Goal: Information Seeking & Learning: Learn about a topic

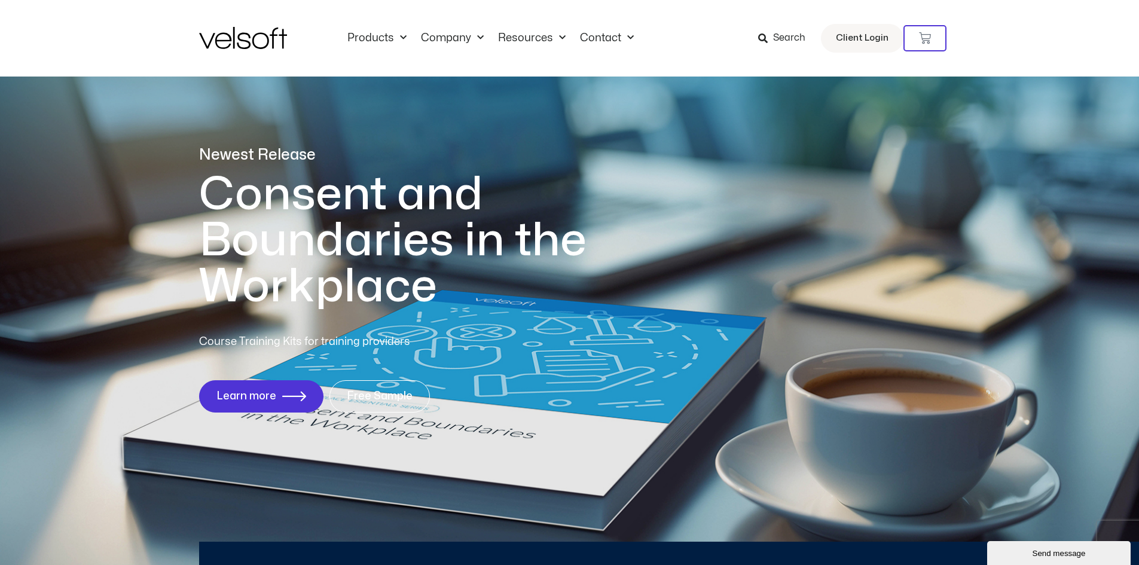
click at [778, 38] on span "Search" at bounding box center [789, 38] width 32 height 16
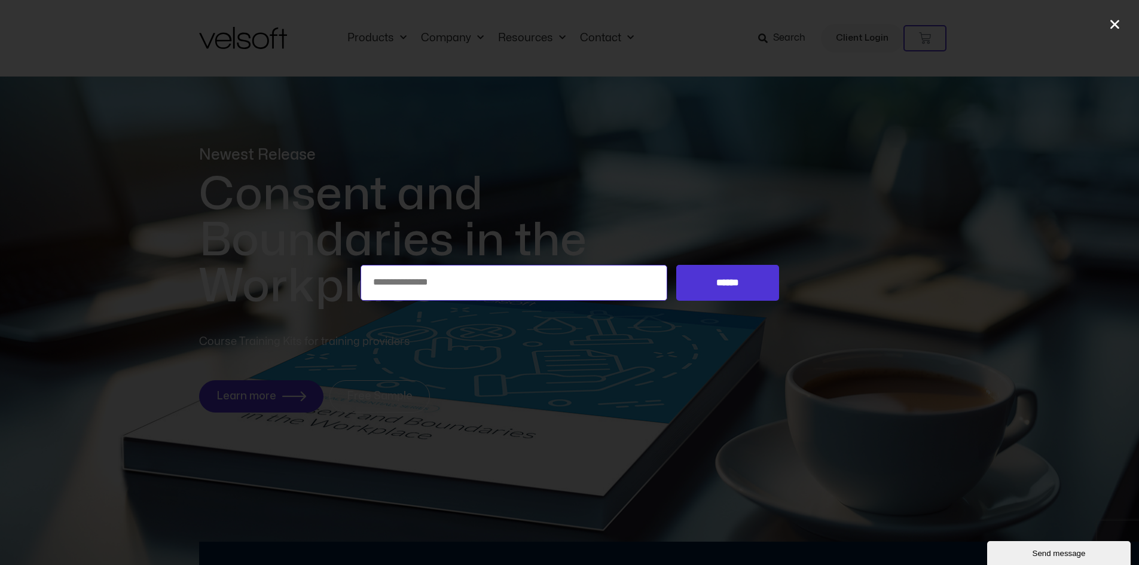
click at [411, 286] on input "Search for:" at bounding box center [513, 283] width 307 height 36
type input "*****"
click at [723, 279] on input "******" at bounding box center [727, 283] width 102 height 36
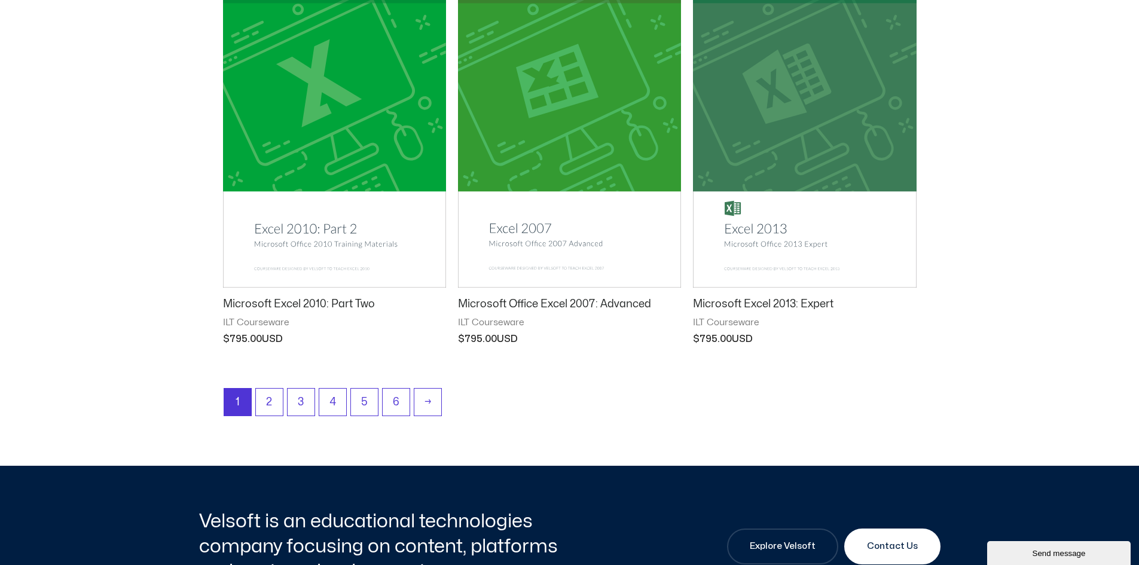
scroll to position [1495, 0]
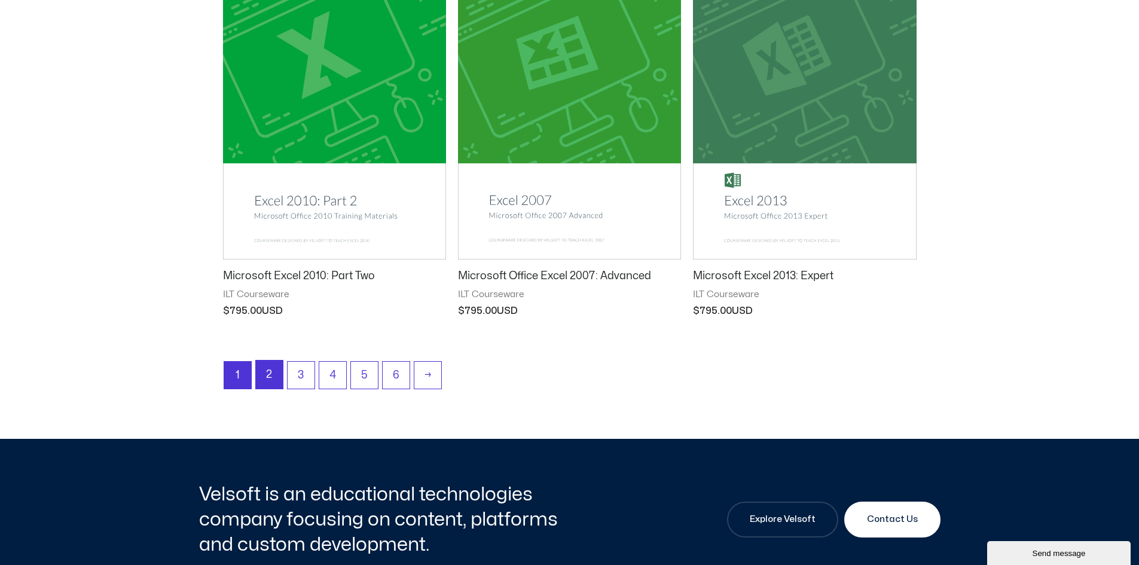
click at [268, 378] on link "2" at bounding box center [269, 374] width 27 height 28
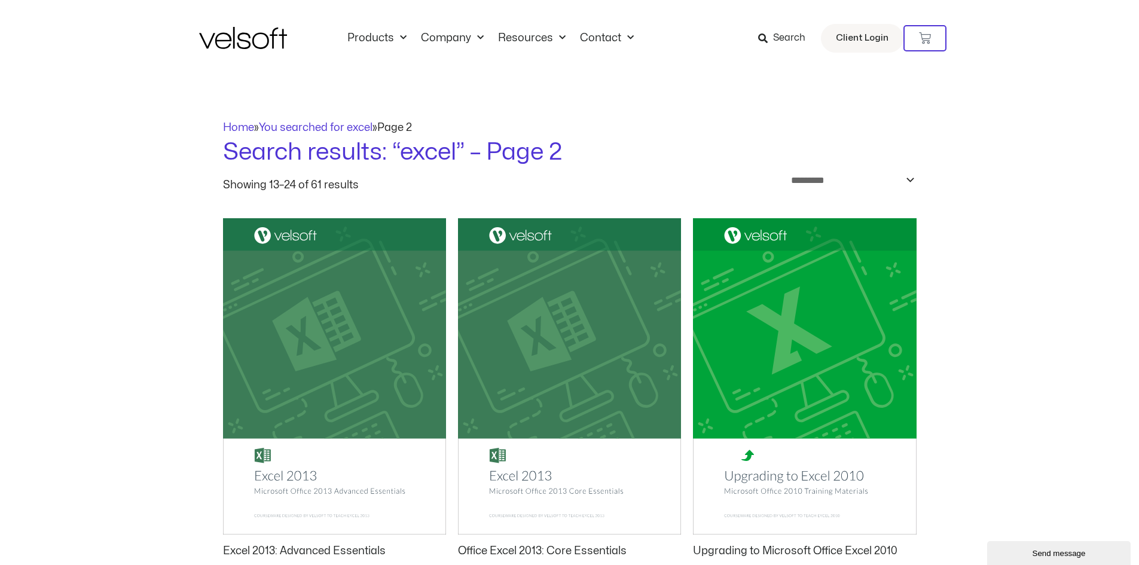
click at [256, 42] on img at bounding box center [243, 38] width 88 height 22
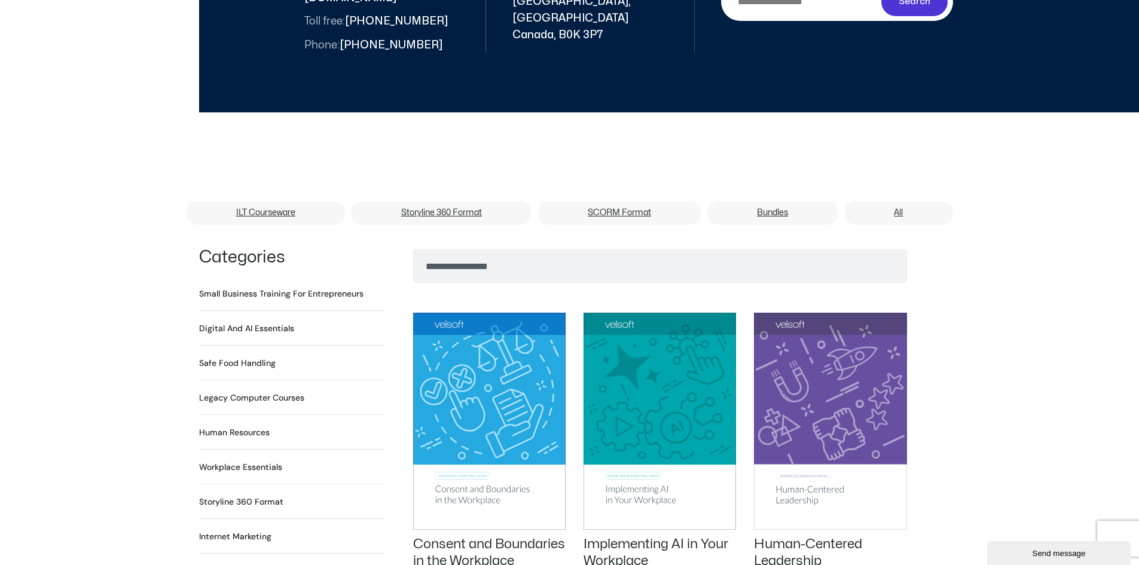
scroll to position [658, 0]
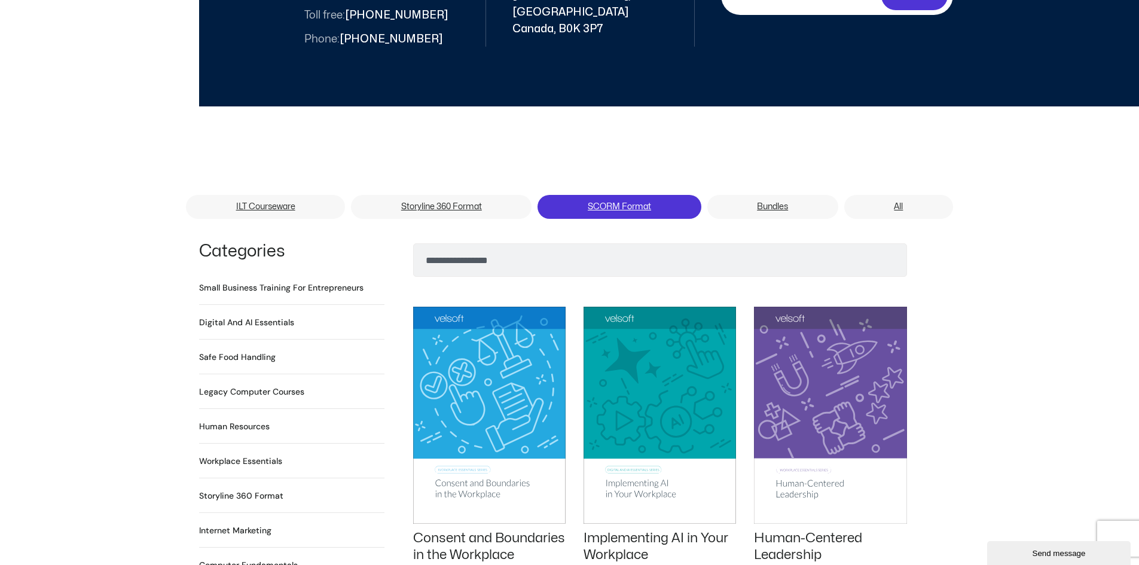
click at [601, 195] on link "SCORM Format" at bounding box center [618, 207] width 163 height 24
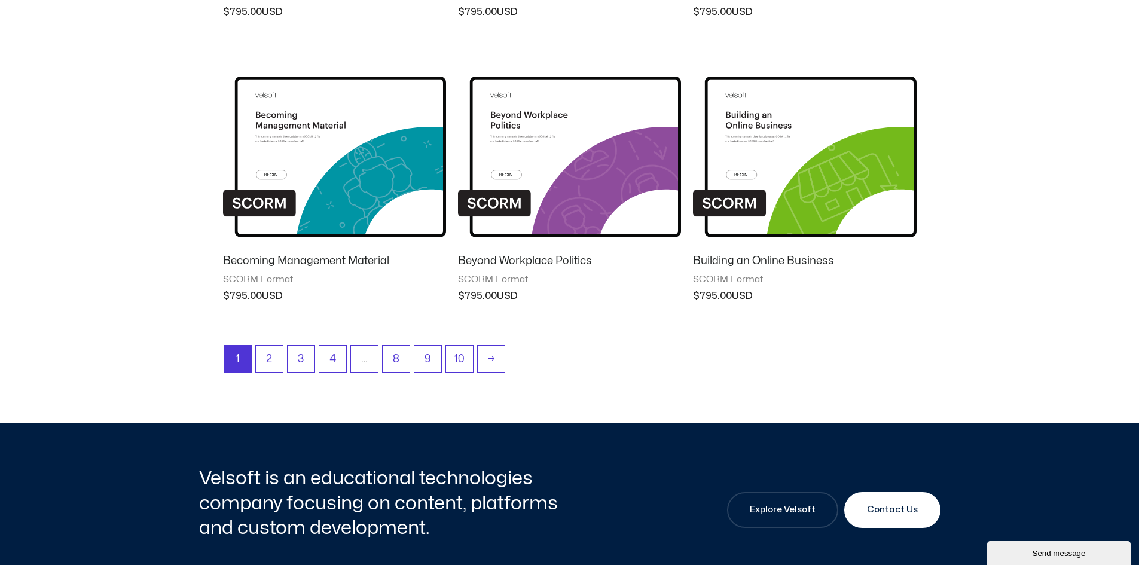
scroll to position [1196, 0]
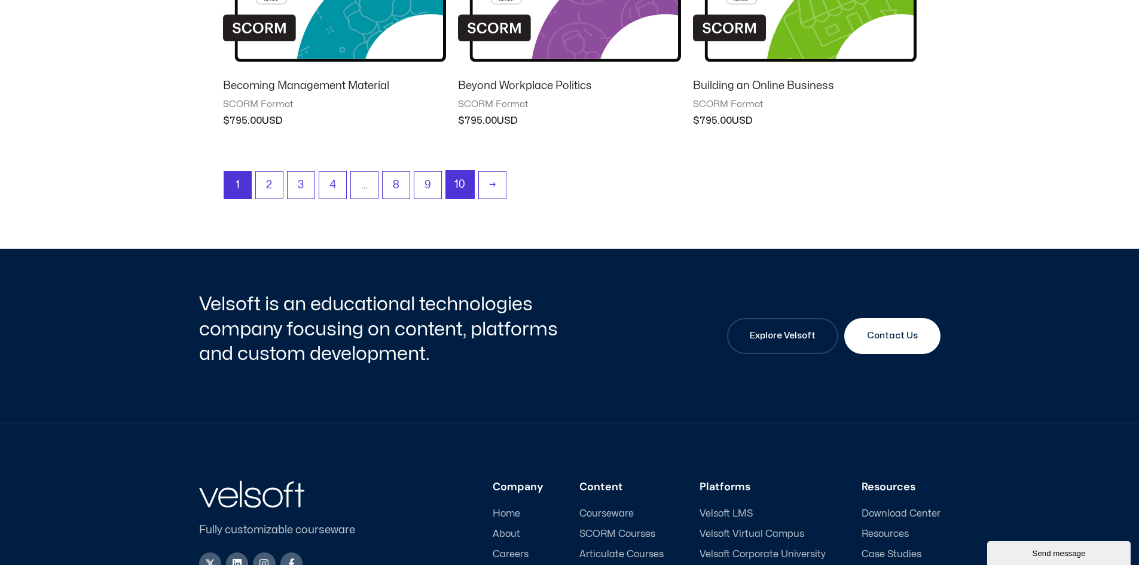
click at [463, 181] on link "10" at bounding box center [460, 184] width 28 height 28
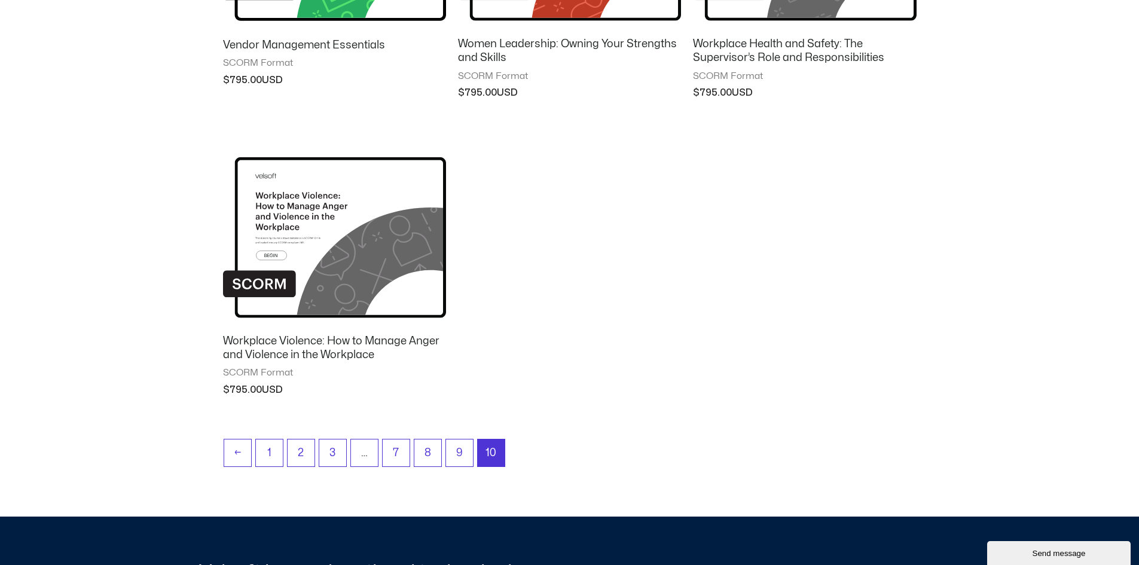
scroll to position [717, 0]
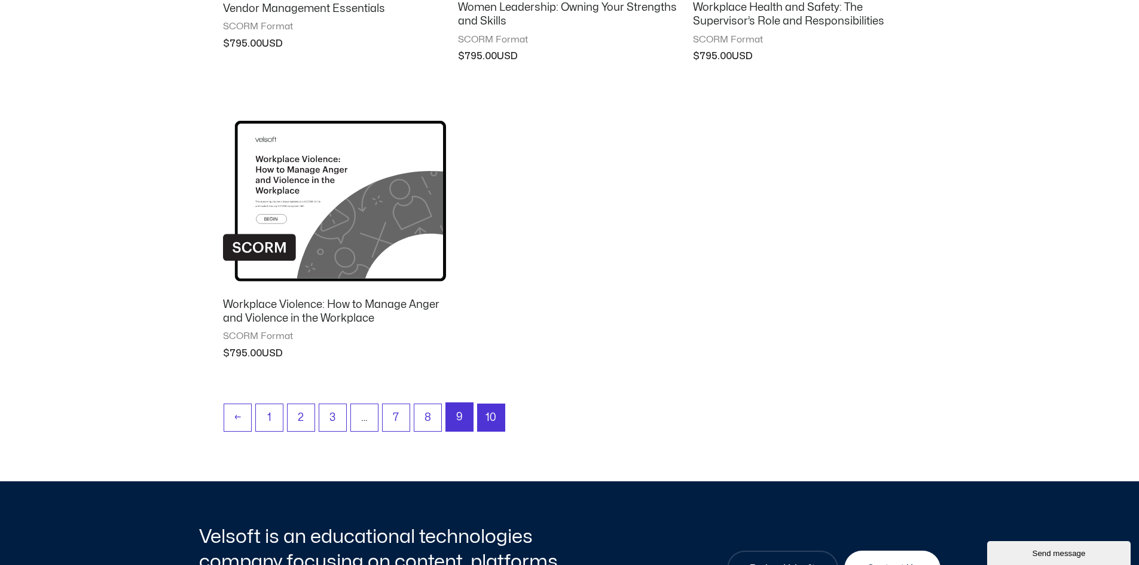
click at [460, 417] on link "9" at bounding box center [459, 417] width 27 height 28
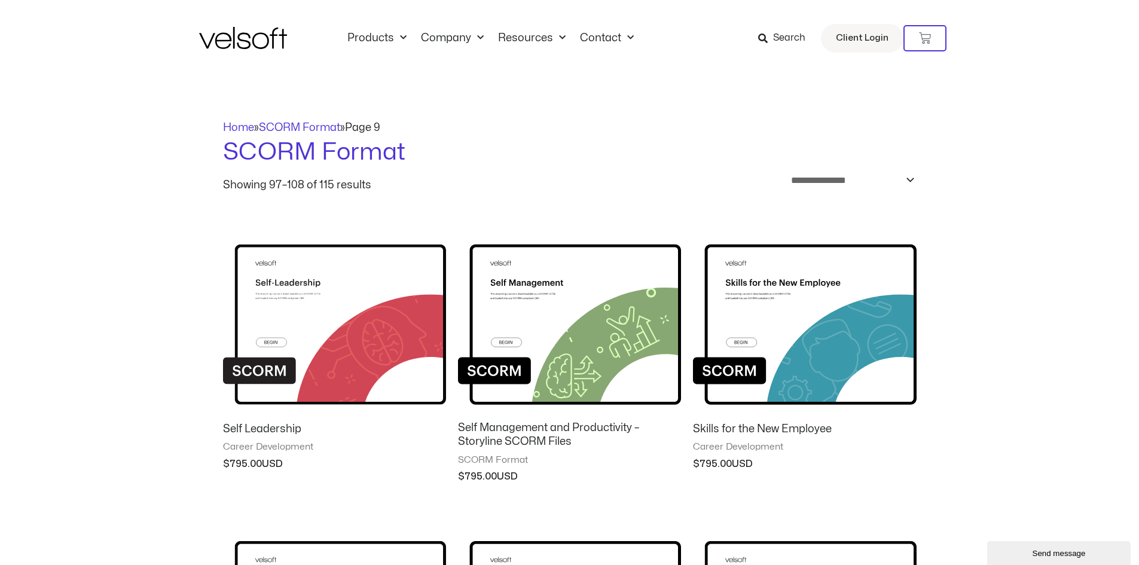
click at [778, 32] on span "Search" at bounding box center [789, 38] width 32 height 16
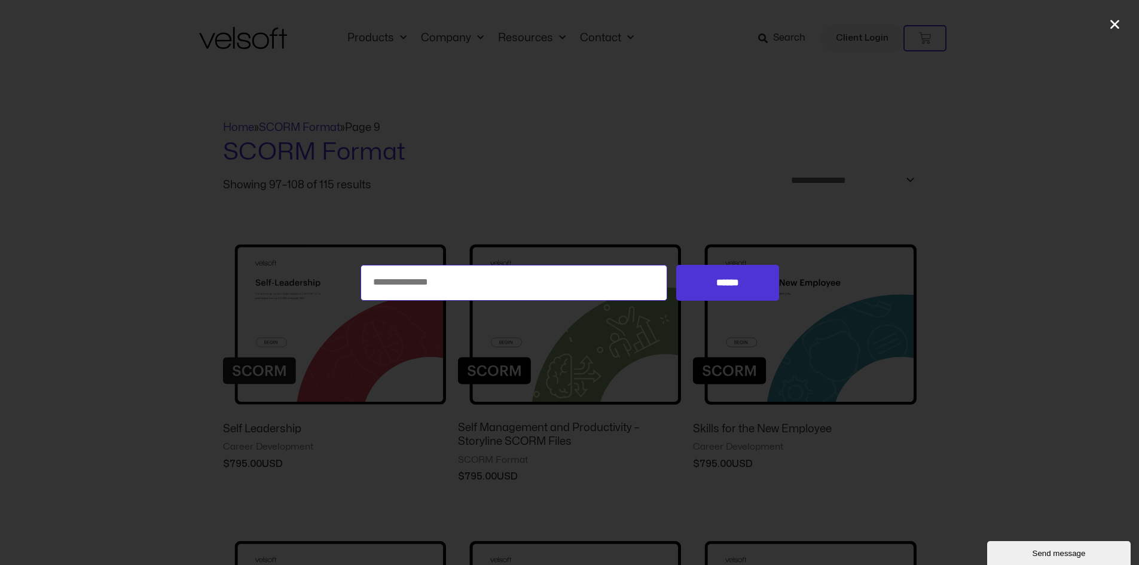
click at [425, 285] on input "Search for:" at bounding box center [513, 283] width 307 height 36
type input "*****"
click at [715, 284] on input "******" at bounding box center [727, 283] width 102 height 36
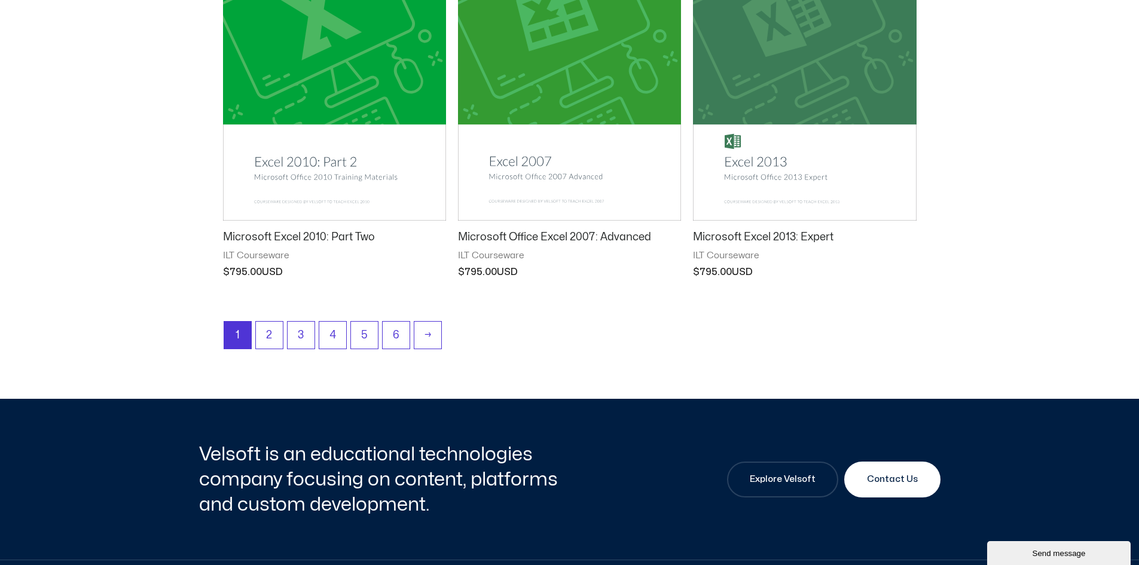
scroll to position [1734, 0]
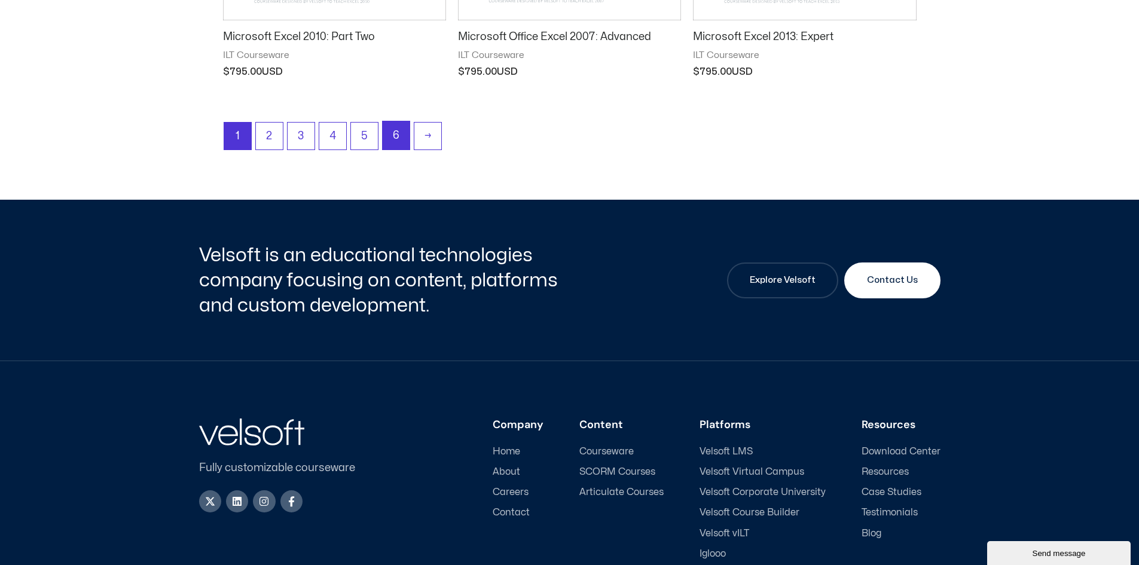
click at [401, 143] on link "6" at bounding box center [396, 135] width 27 height 28
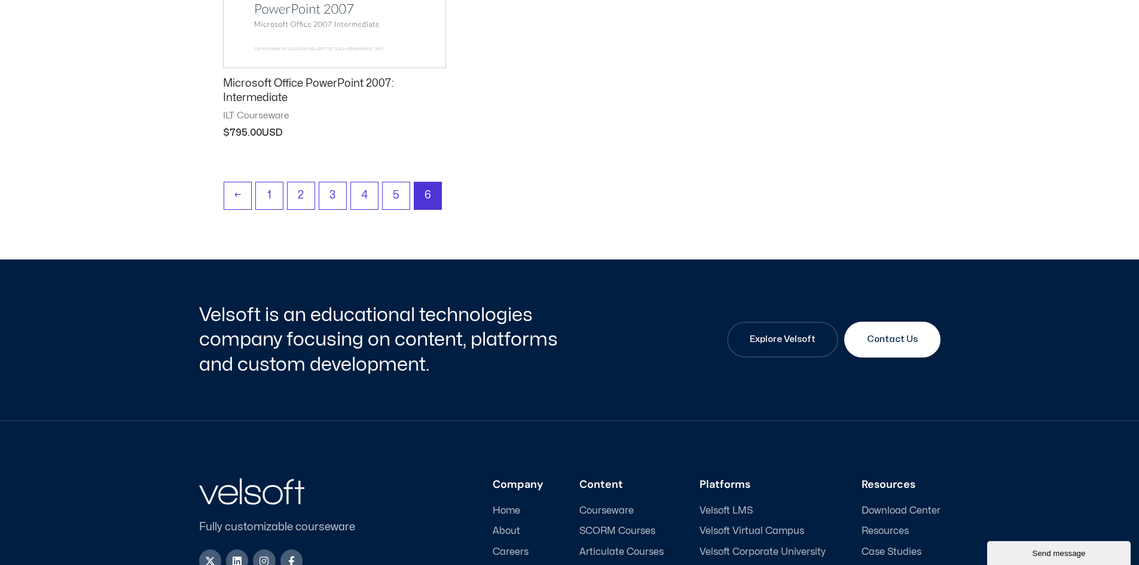
scroll to position [478, 0]
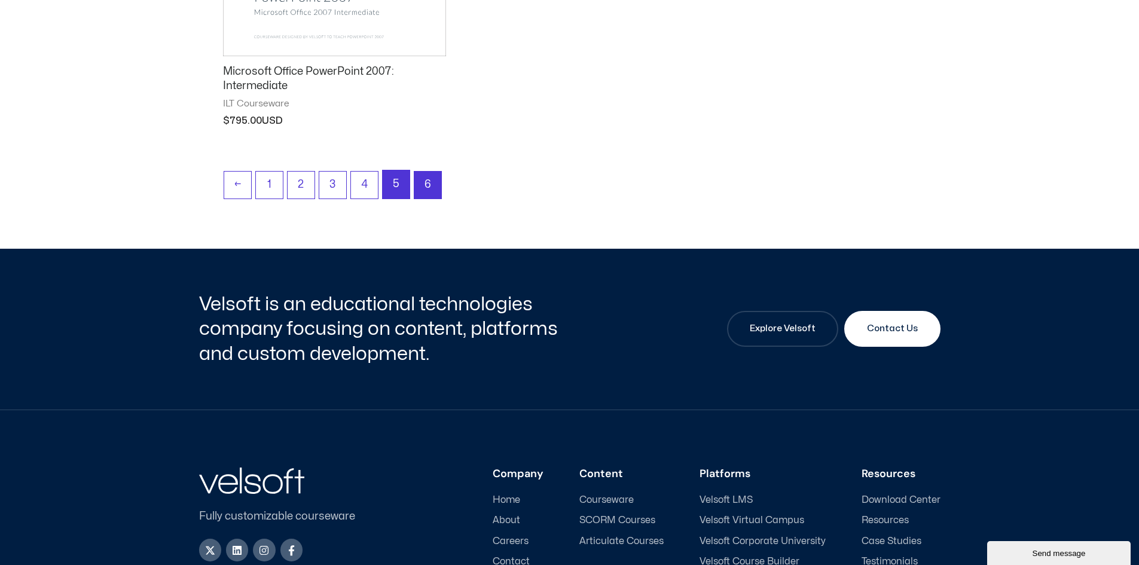
click at [393, 191] on link "5" at bounding box center [396, 184] width 27 height 28
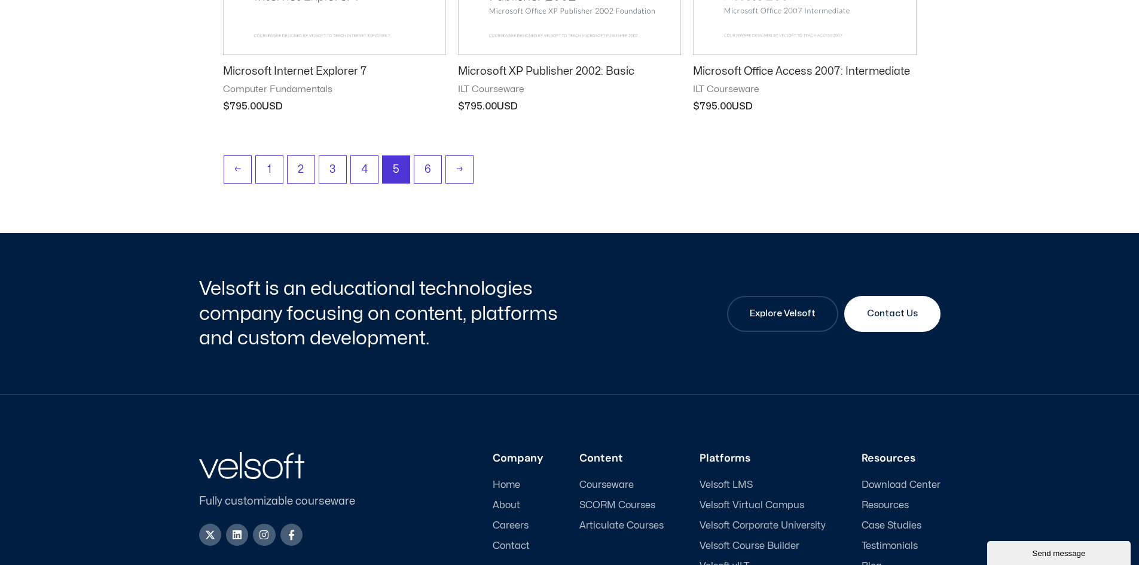
scroll to position [1734, 0]
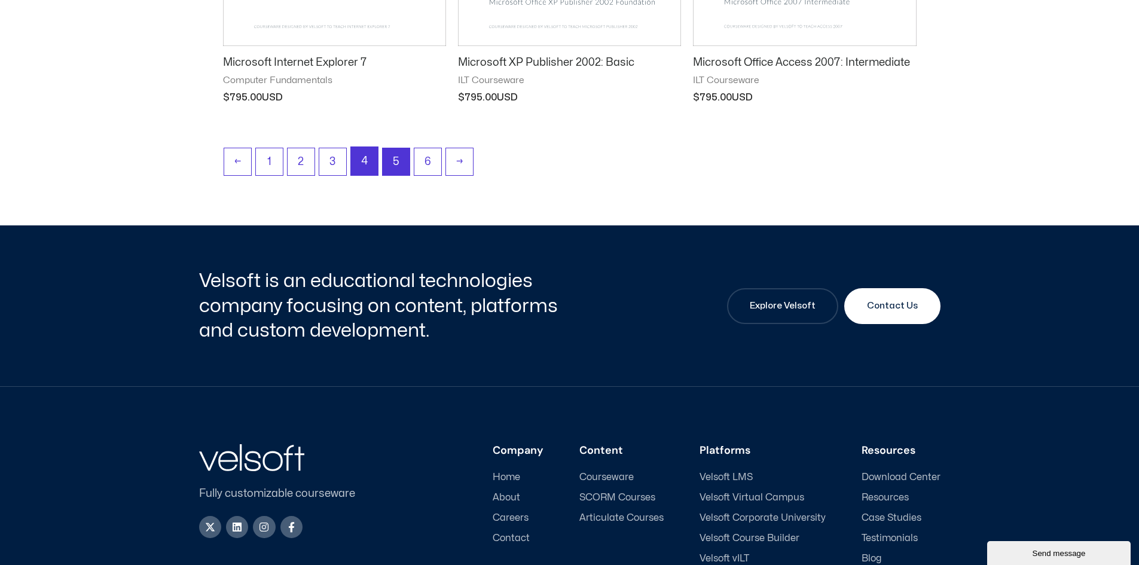
click at [368, 158] on link "4" at bounding box center [364, 161] width 27 height 28
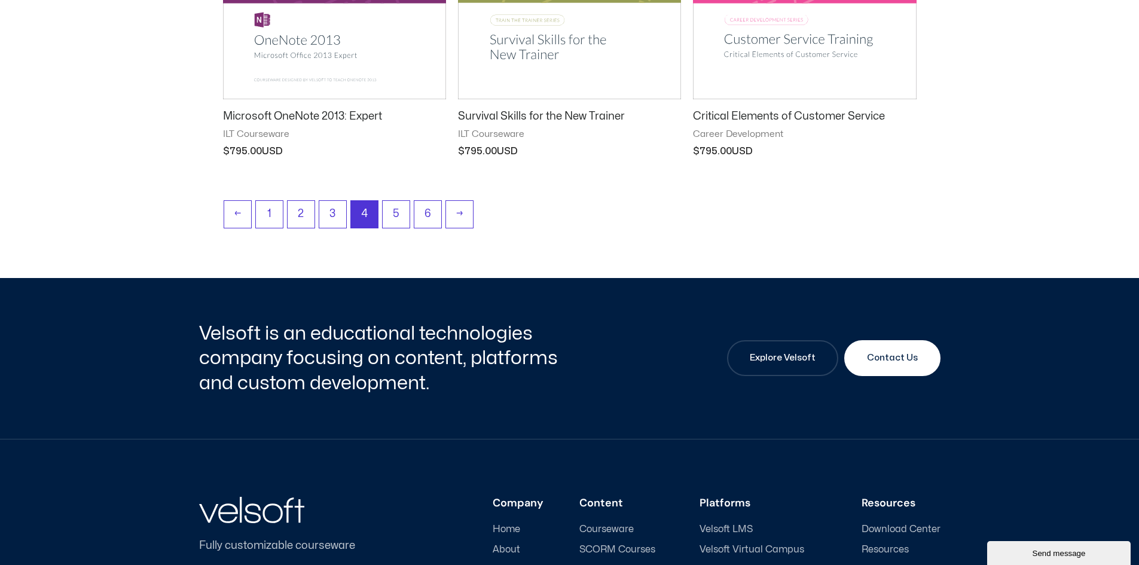
scroll to position [1674, 0]
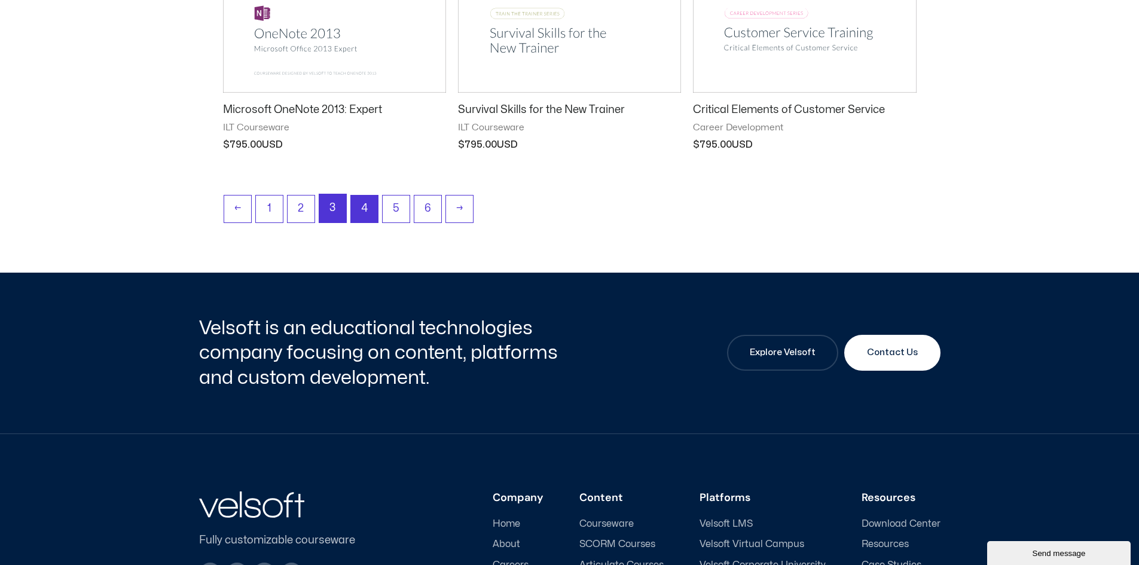
click at [329, 207] on link "3" at bounding box center [332, 208] width 27 height 28
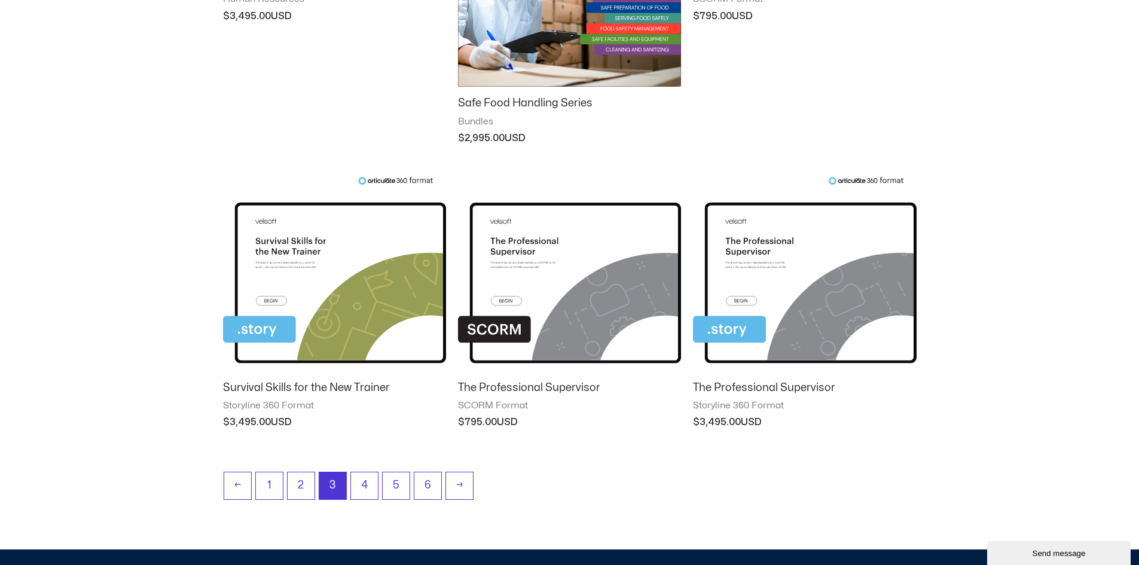
scroll to position [1315, 0]
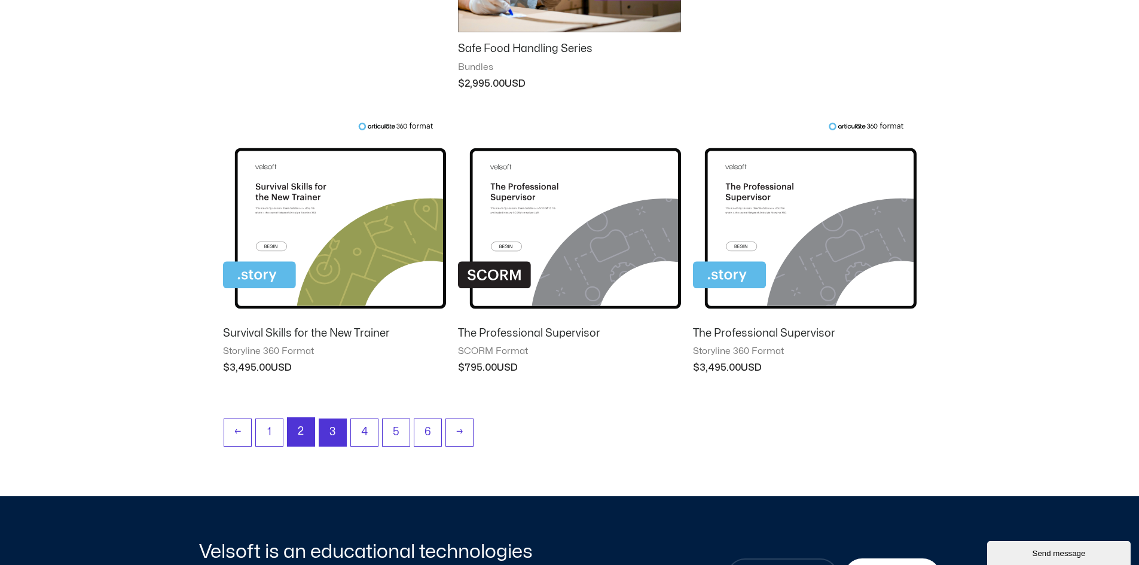
click at [301, 438] on link "2" at bounding box center [301, 432] width 27 height 28
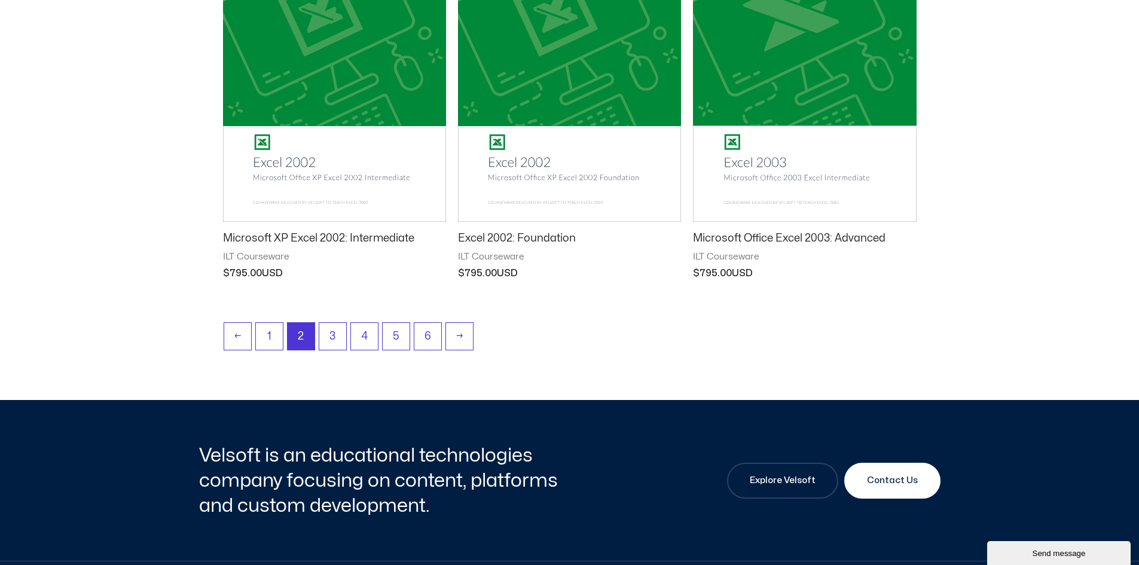
scroll to position [1554, 0]
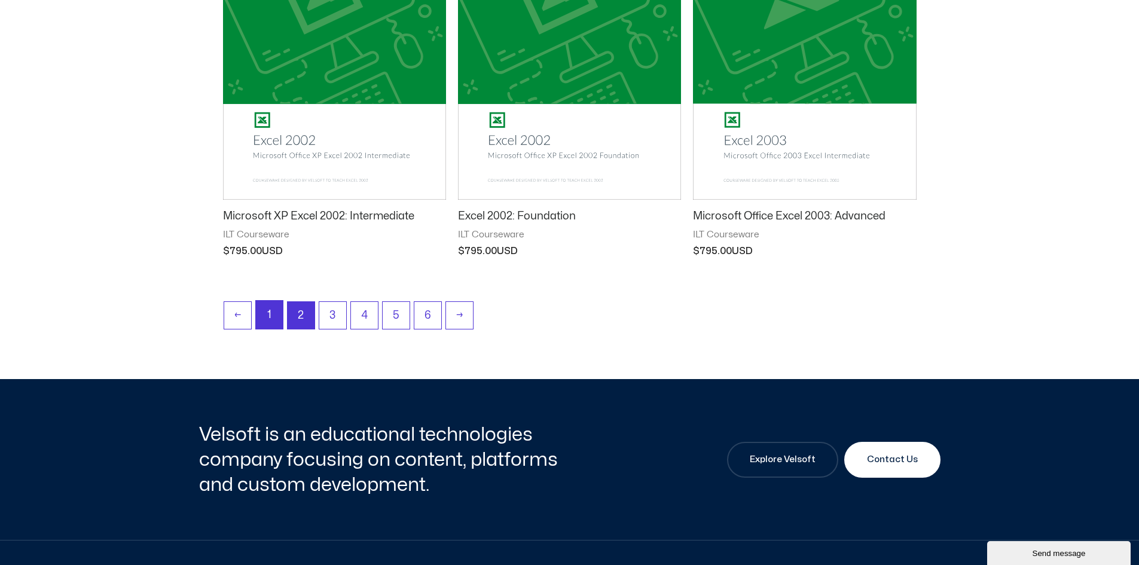
click at [267, 315] on link "1" at bounding box center [269, 315] width 27 height 28
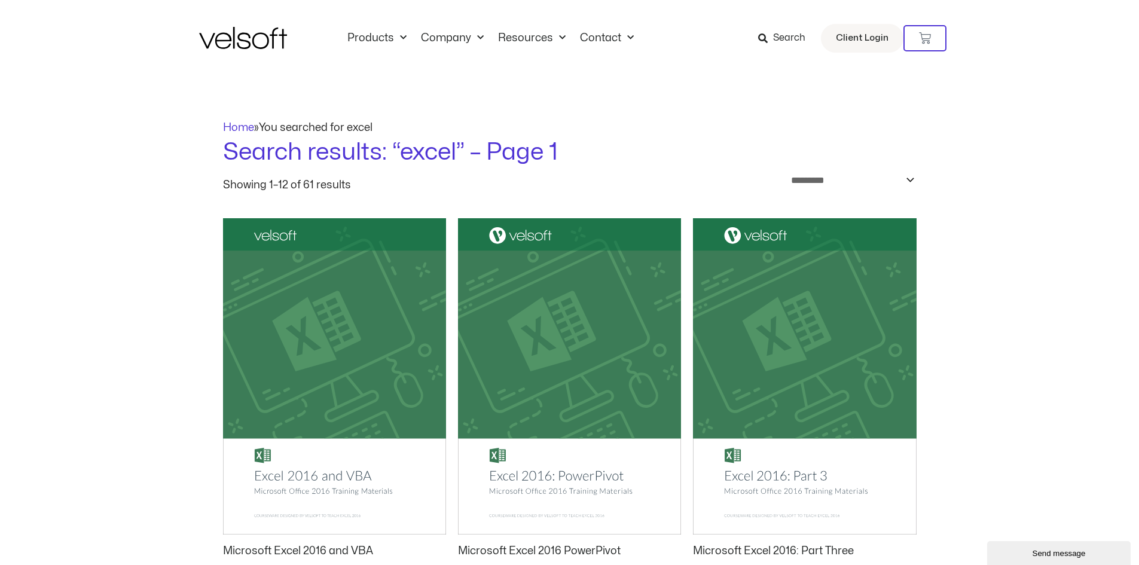
click at [243, 42] on img at bounding box center [243, 38] width 88 height 22
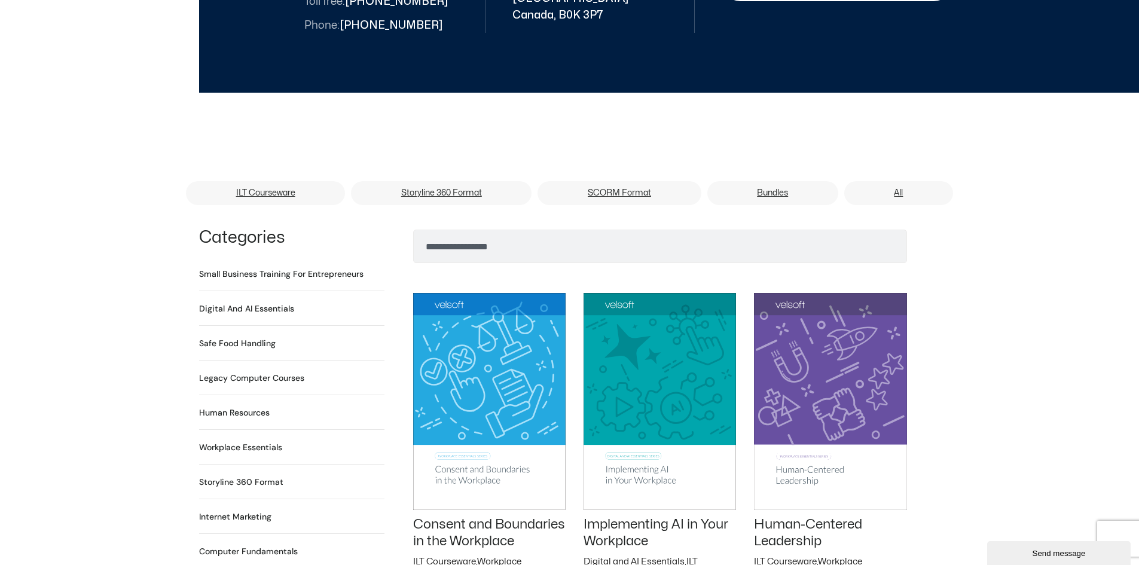
scroll to position [658, 0]
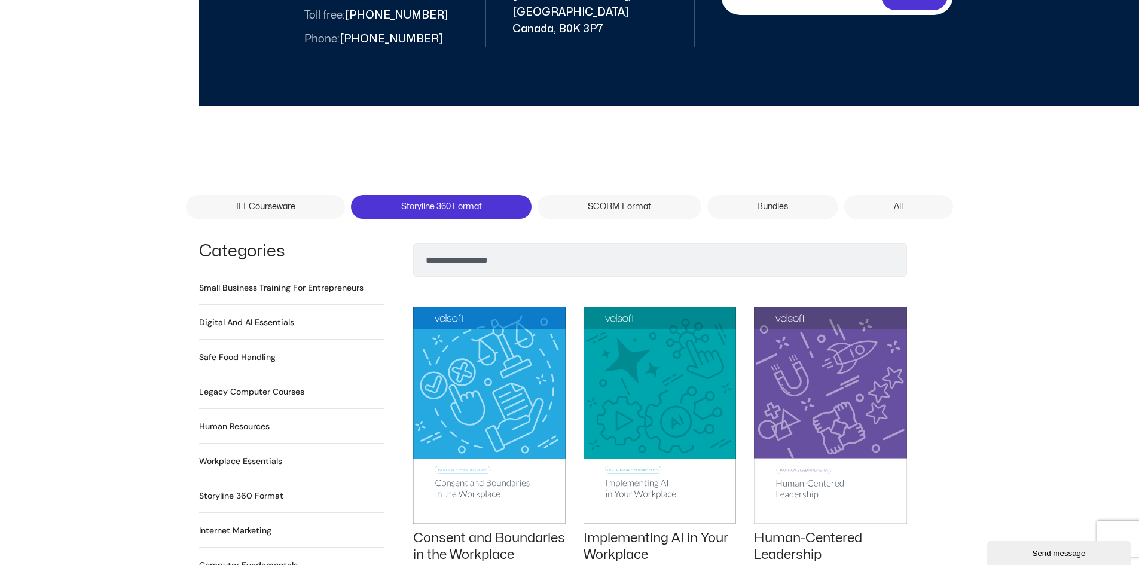
click at [446, 195] on link "Storyline 360 Format" at bounding box center [441, 207] width 181 height 24
